Goal: Task Accomplishment & Management: Use online tool/utility

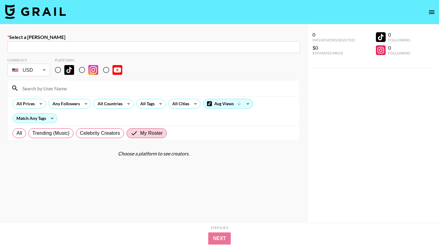
click at [20, 15] on img at bounding box center [35, 11] width 61 height 15
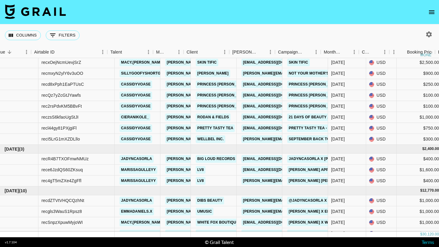
scroll to position [106, 0]
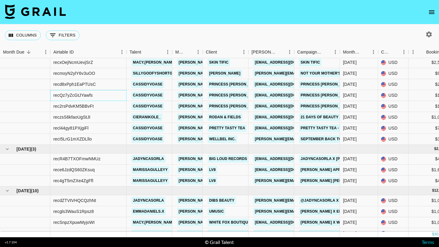
click at [78, 97] on div "recQz7yZcGtJYawfs" at bounding box center [72, 95] width 39 height 6
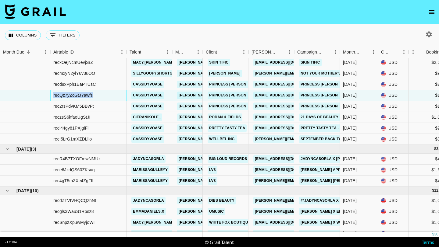
click at [78, 97] on div "recQz7yZcGtJYawfs" at bounding box center [72, 95] width 39 height 6
copy div "recQz7yZcGtJYawfs"
click at [90, 107] on div "rec2rsPdvKM5BBvFt" at bounding box center [73, 106] width 40 height 6
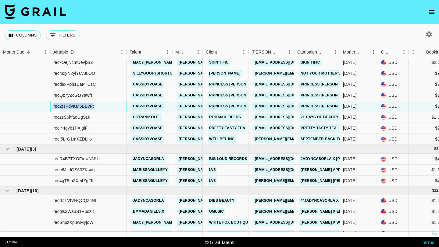
click at [90, 107] on div "rec2rsPdvKM5BBvFt" at bounding box center [73, 106] width 40 height 6
copy div "rec2rsPdvKM5BBvFt"
